Goal: Transaction & Acquisition: Book appointment/travel/reservation

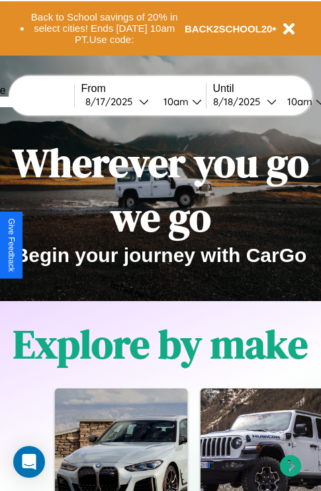
scroll to position [204, 0]
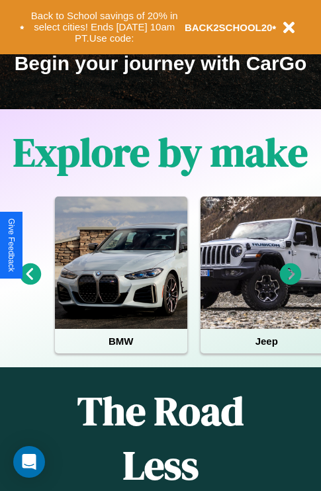
click at [290, 283] on icon at bounding box center [291, 274] width 22 height 22
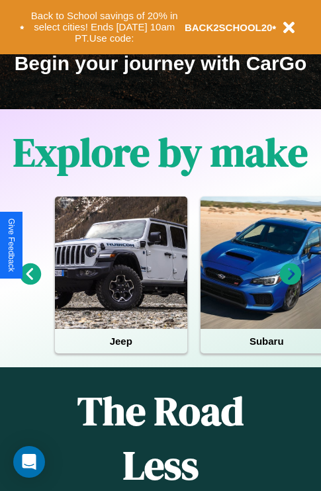
click at [290, 283] on icon at bounding box center [291, 274] width 22 height 22
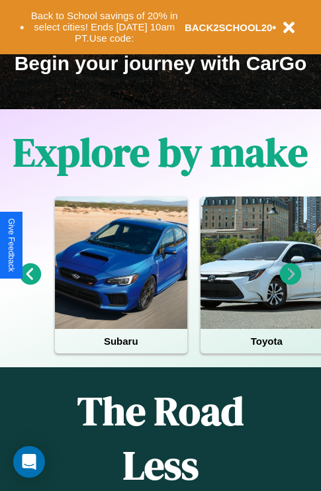
click at [290, 283] on icon at bounding box center [291, 274] width 22 height 22
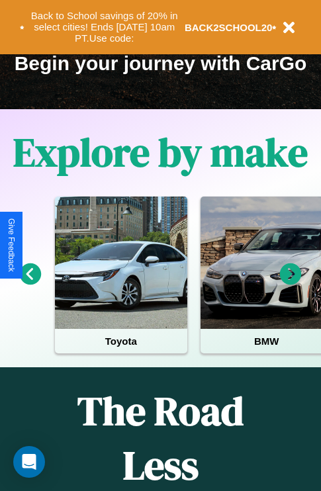
click at [290, 283] on icon at bounding box center [291, 274] width 22 height 22
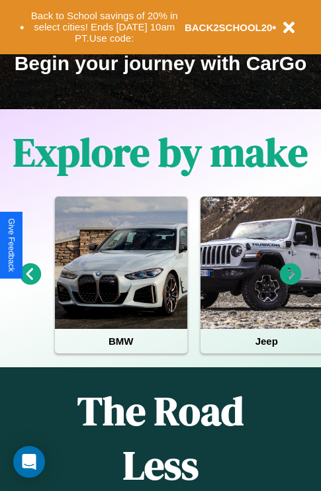
scroll to position [75, 303]
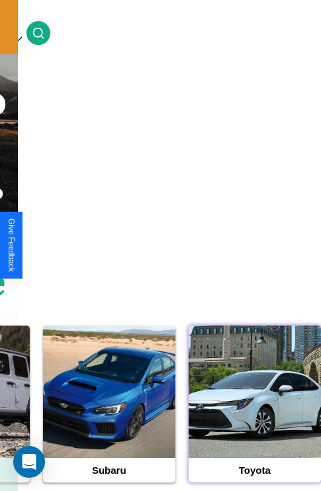
click at [254, 412] on div at bounding box center [254, 391] width 132 height 132
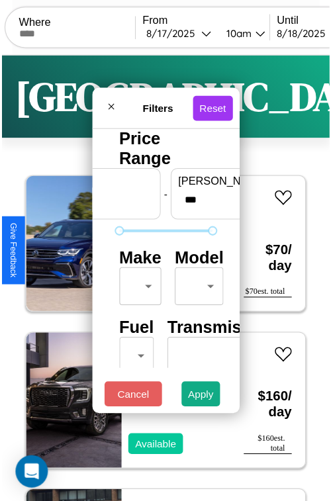
scroll to position [39, 0]
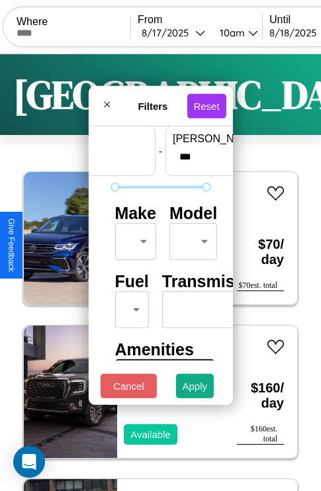
click at [133, 238] on body "CarGo Where From 8 / 17 / 2025 10am Until 8 / 18 / 2025 10am Become a Host Logi…" at bounding box center [160, 273] width 321 height 546
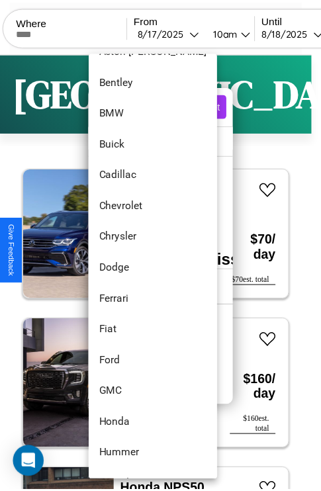
scroll to position [152, 0]
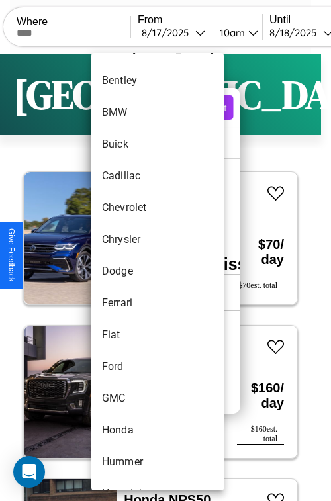
click at [132, 271] on li "Dodge" at bounding box center [157, 271] width 132 height 32
type input "*****"
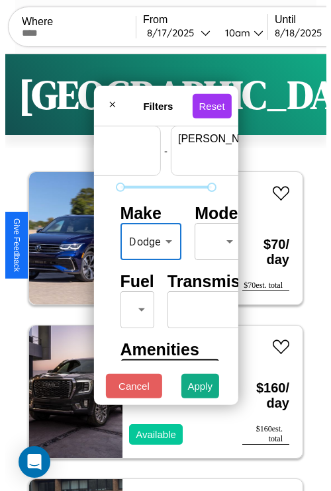
scroll to position [39, 82]
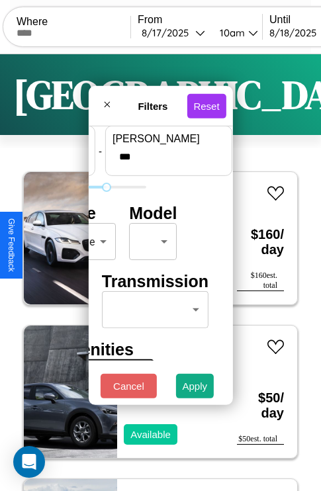
type input "***"
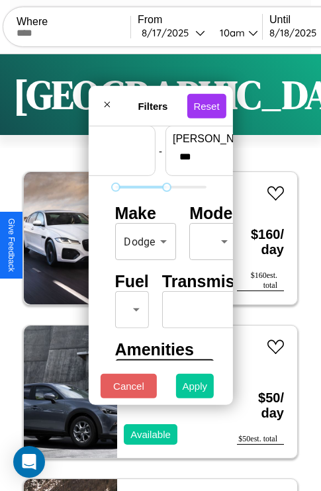
type input "*"
click at [195, 389] on button "Apply" at bounding box center [195, 386] width 38 height 24
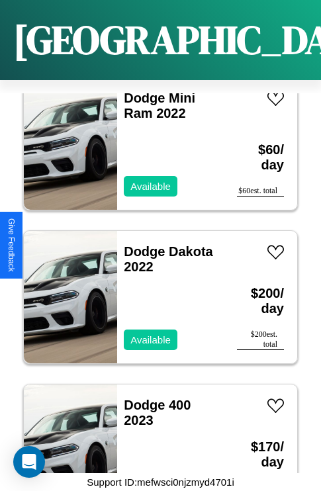
scroll to position [510, 0]
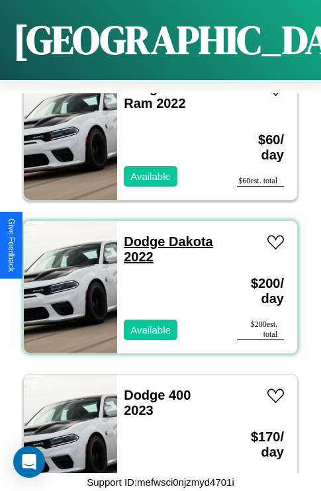
click at [140, 234] on link "Dodge Dakota 2022" at bounding box center [168, 249] width 89 height 30
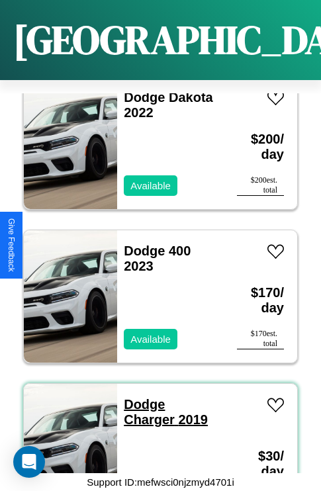
scroll to position [45, 0]
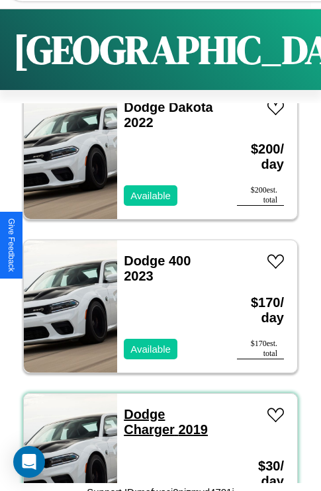
click at [140, 414] on link "Dodge Charger 2019" at bounding box center [166, 422] width 84 height 30
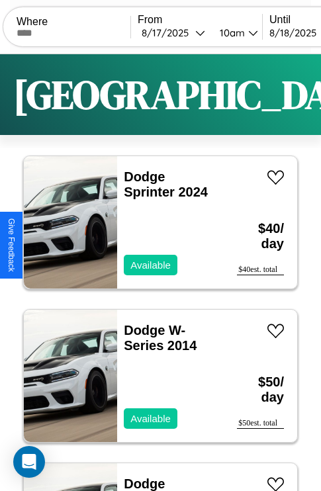
scroll to position [0, 0]
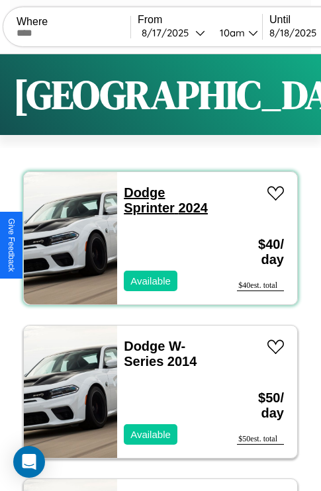
click at [140, 192] on link "Dodge Sprinter 2024" at bounding box center [166, 200] width 84 height 30
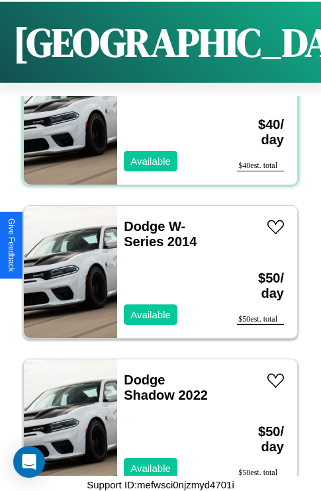
scroll to position [356, 0]
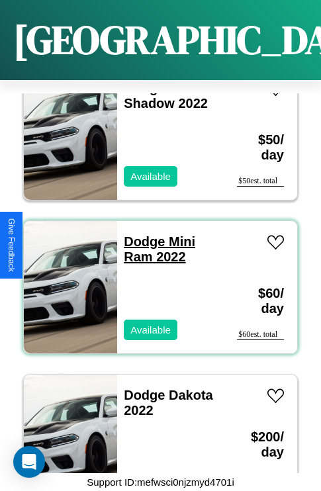
click at [140, 234] on link "Dodge Mini Ram 2022" at bounding box center [159, 249] width 71 height 30
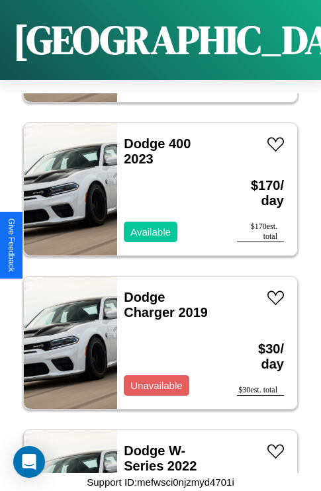
scroll to position [817, 0]
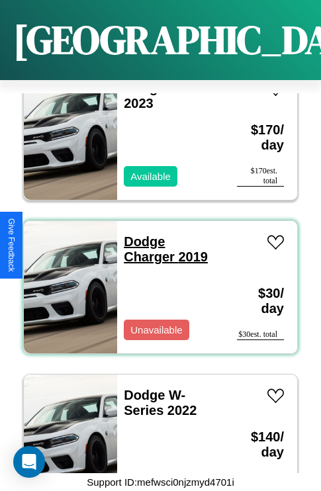
click at [140, 234] on link "Dodge Charger 2019" at bounding box center [166, 249] width 84 height 30
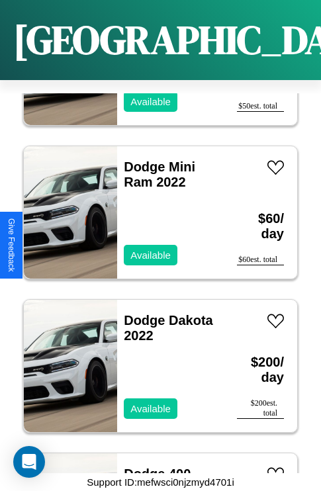
scroll to position [356, 0]
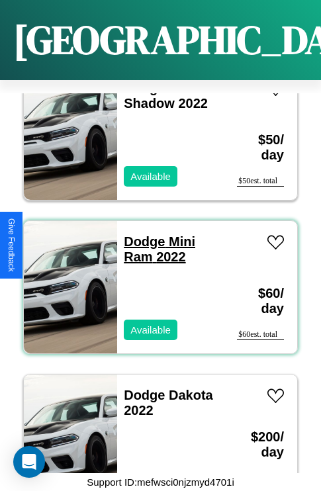
click at [140, 234] on link "Dodge Mini Ram 2022" at bounding box center [159, 249] width 71 height 30
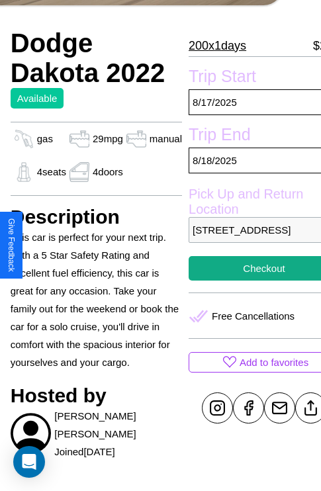
scroll to position [249, 45]
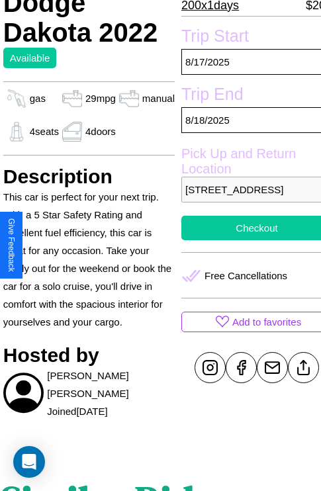
click at [245, 240] on button "Checkout" at bounding box center [256, 228] width 151 height 24
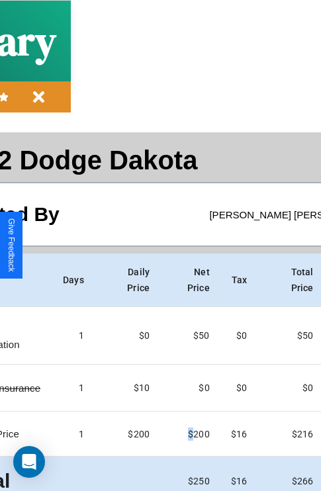
scroll to position [60, 151]
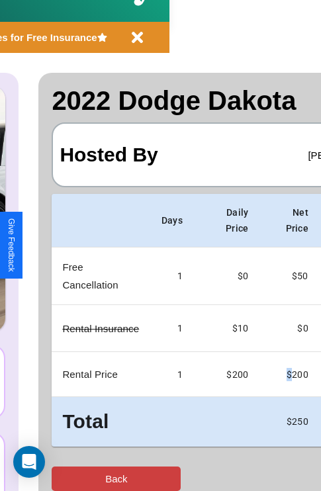
click at [64, 478] on button "Back" at bounding box center [116, 478] width 129 height 24
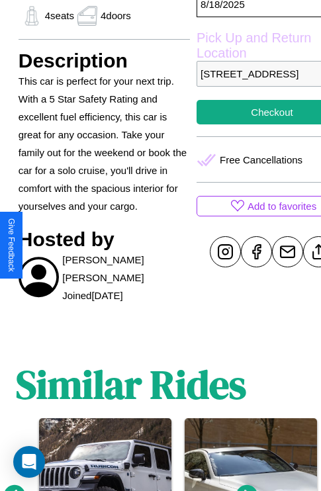
scroll to position [389, 32]
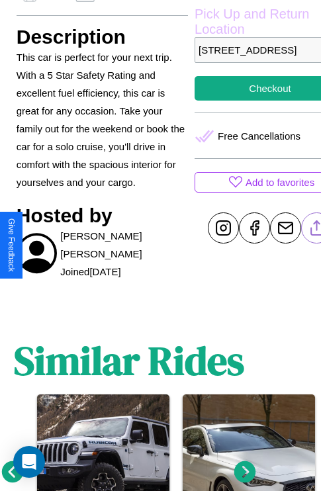
click at [317, 230] on line at bounding box center [317, 225] width 0 height 9
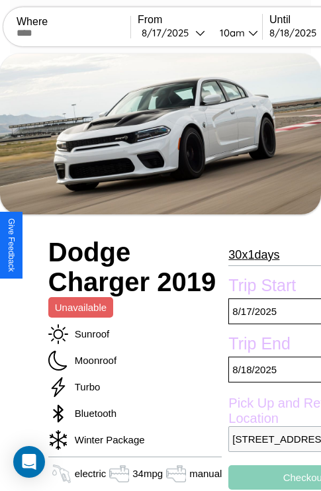
scroll to position [22, 0]
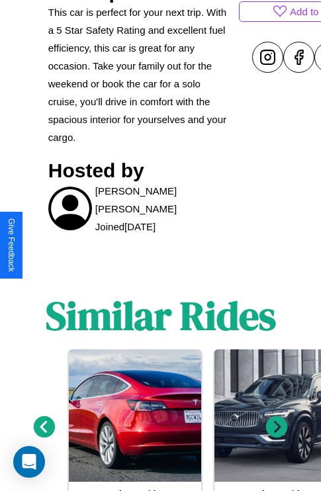
scroll to position [618, 0]
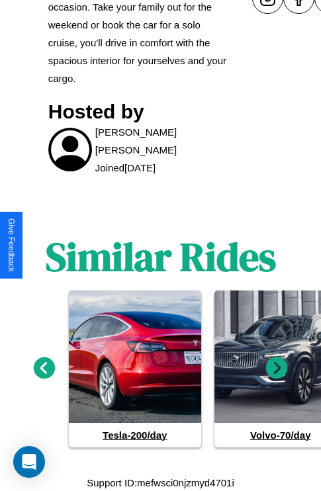
click at [276, 368] on icon at bounding box center [277, 367] width 22 height 22
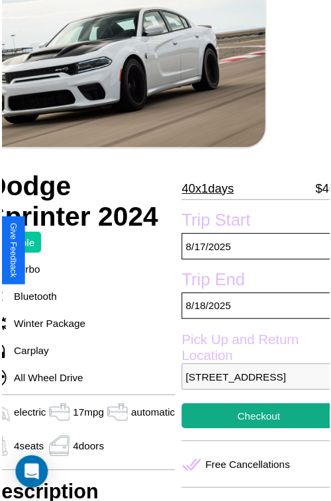
scroll to position [65, 63]
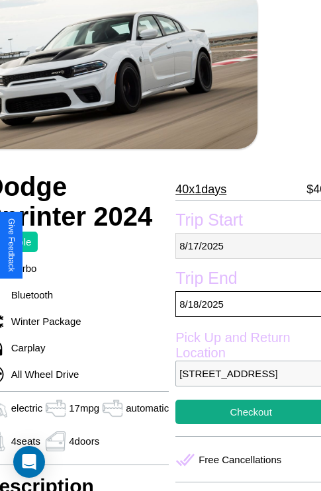
click at [245, 245] on p "8 / 17 / 2025" at bounding box center [250, 246] width 151 height 26
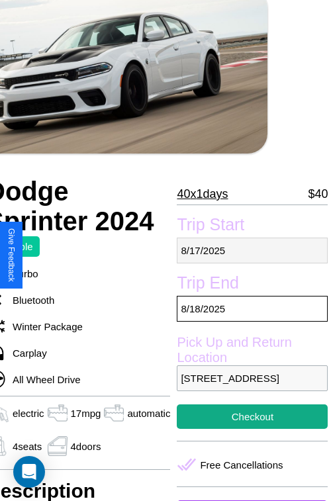
select select "*"
select select "****"
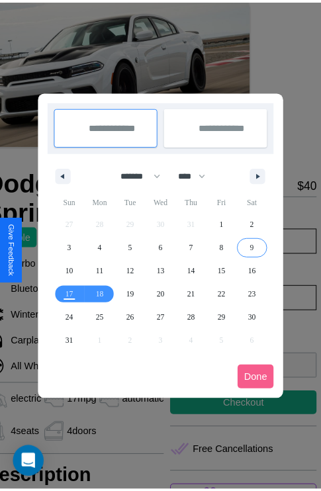
scroll to position [0, 63]
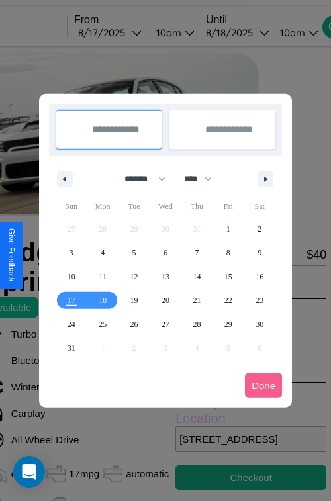
click at [128, 32] on div at bounding box center [165, 250] width 331 height 501
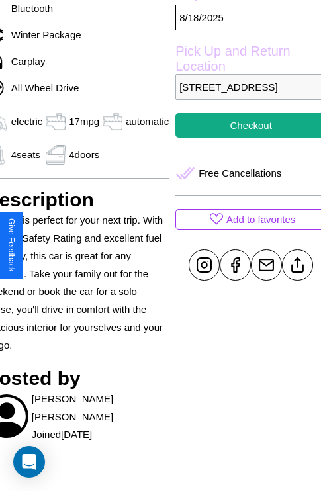
scroll to position [389, 63]
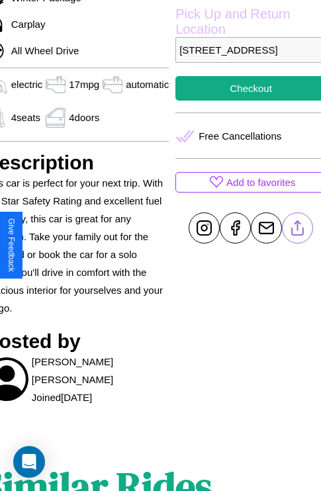
click at [298, 230] on line at bounding box center [298, 225] width 0 height 9
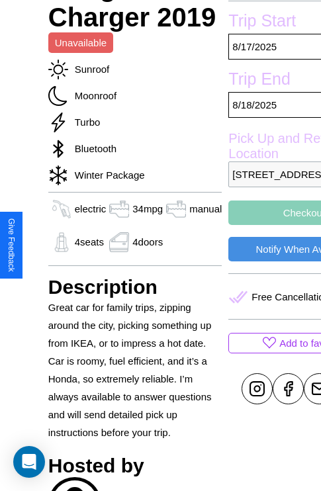
scroll to position [618, 0]
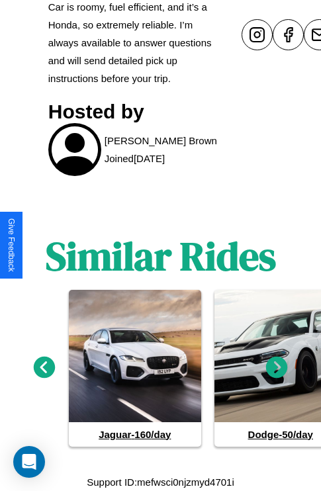
click at [276, 368] on icon at bounding box center [277, 367] width 22 height 22
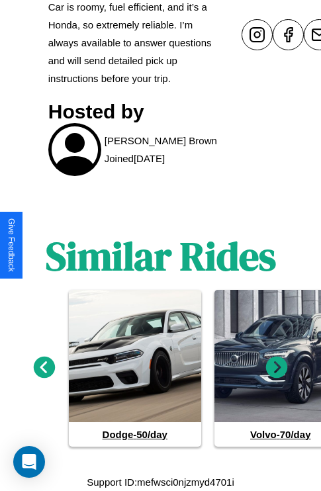
click at [44, 368] on icon at bounding box center [45, 367] width 22 height 22
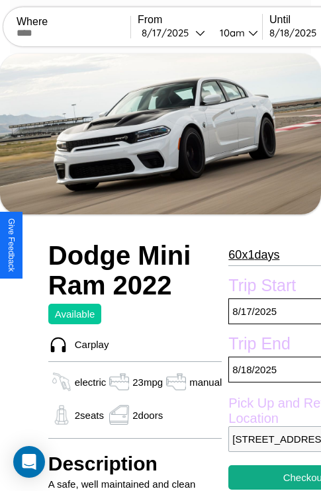
scroll to position [28, 0]
